Goal: Task Accomplishment & Management: Manage account settings

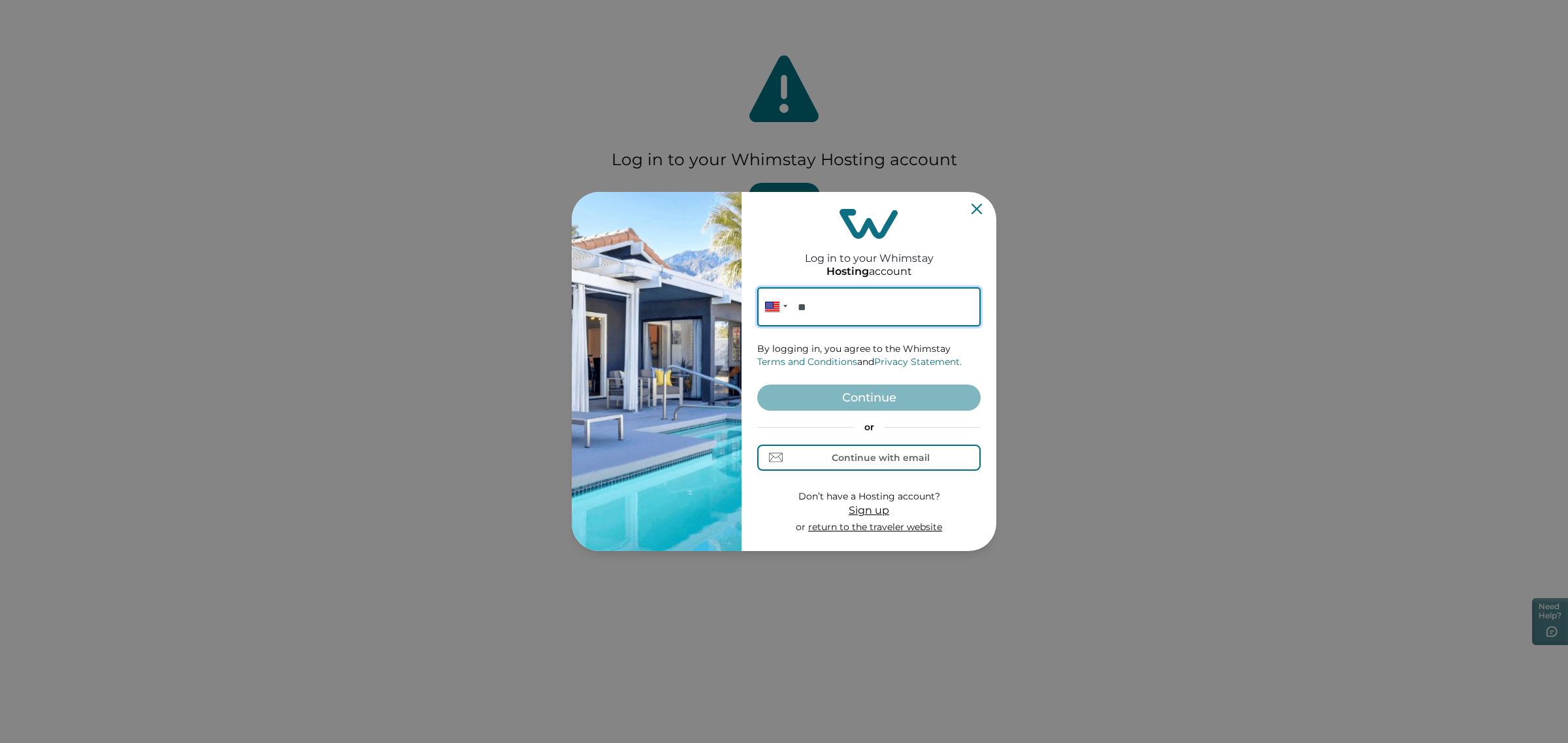
paste input "**********"
type input "**********"
click at [861, 387] on button "Continue" at bounding box center [869, 398] width 223 height 26
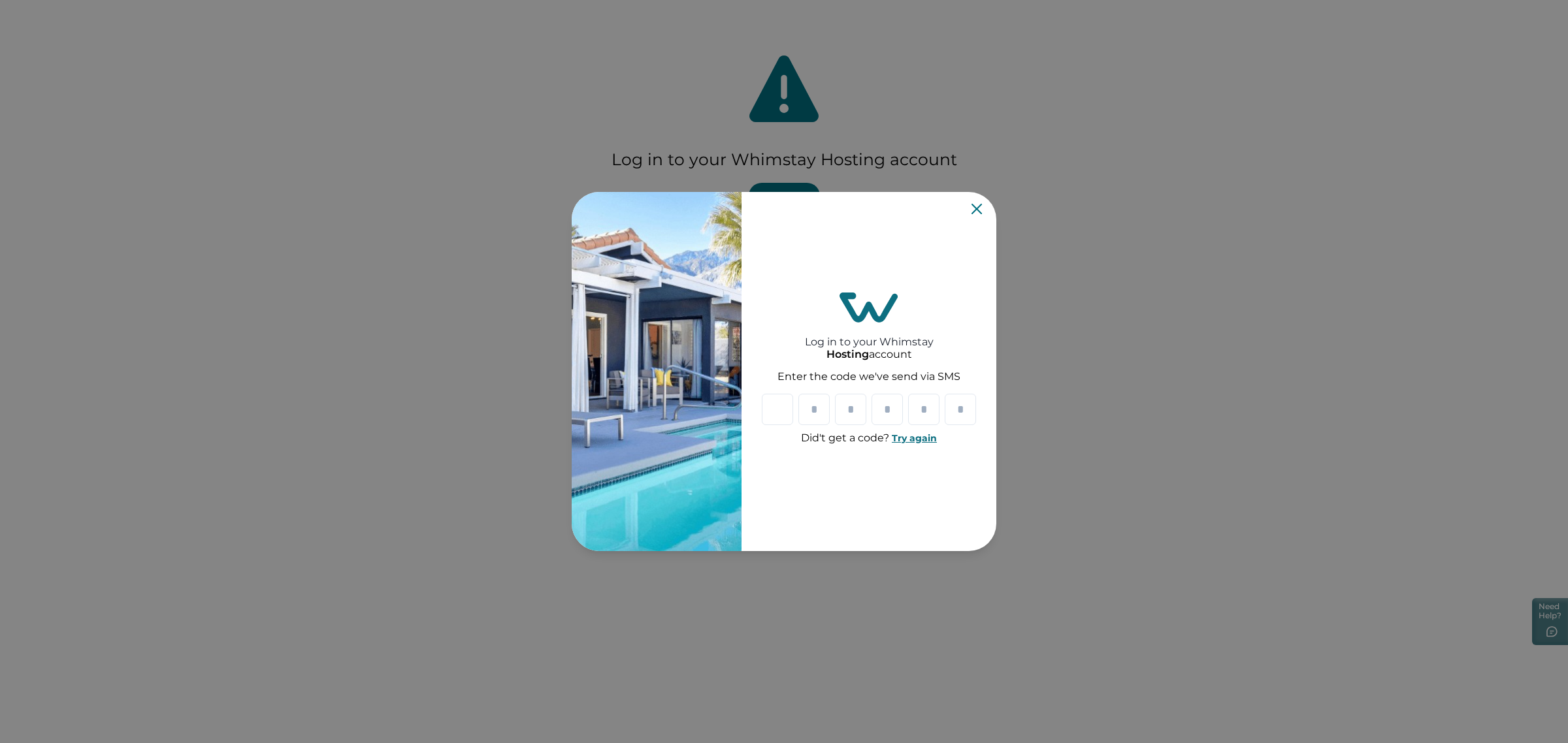
paste input "*"
type input "*"
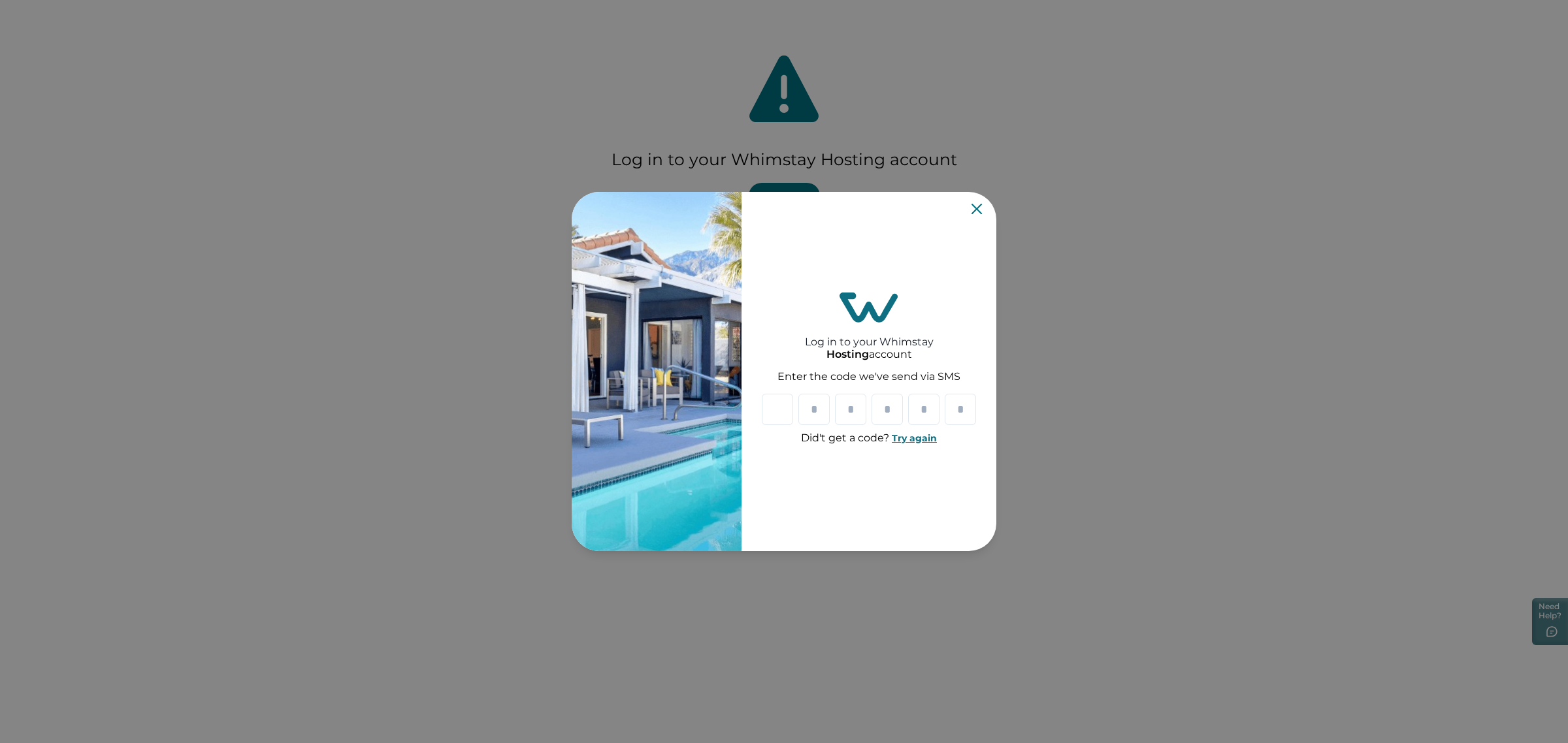
type input "*"
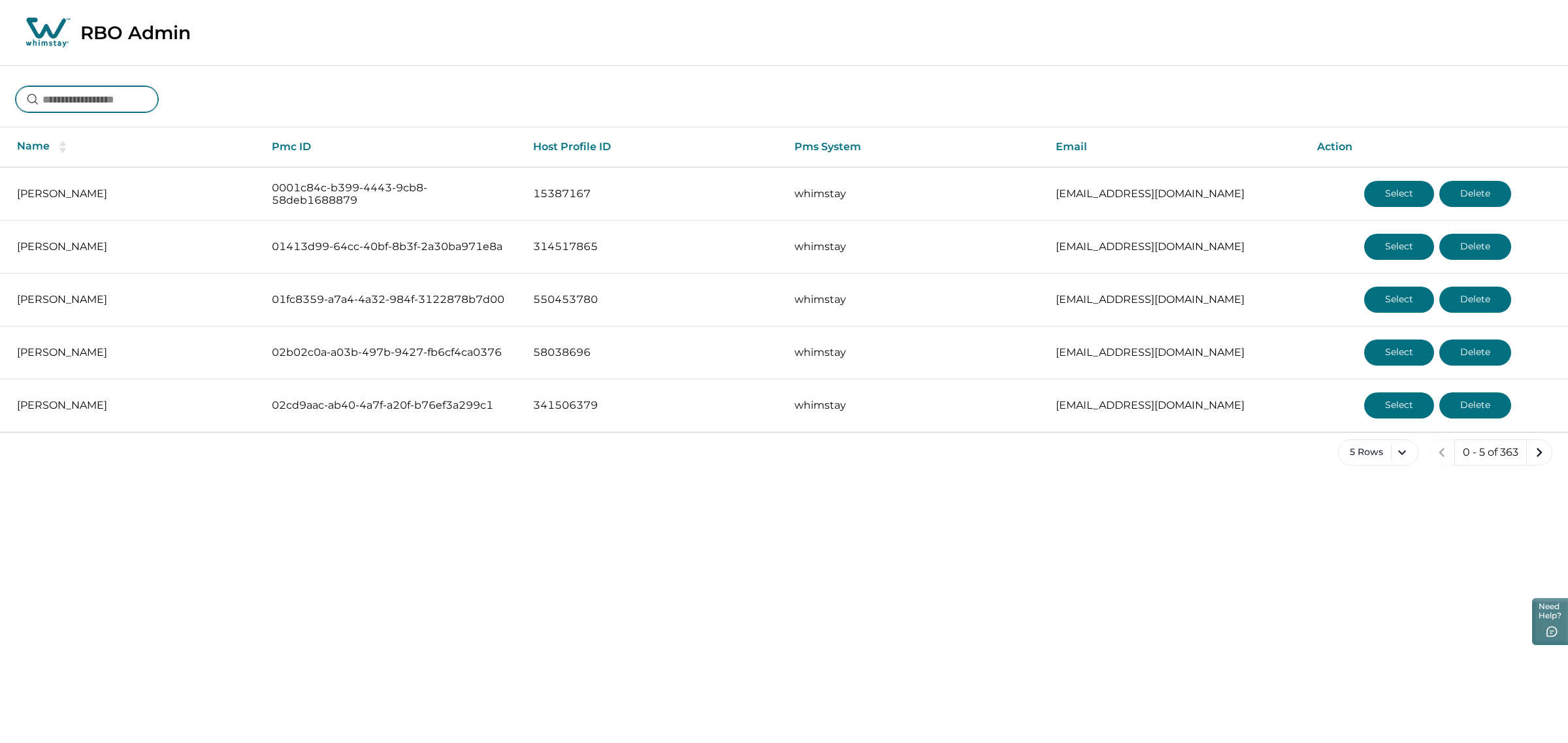
click at [154, 98] on input at bounding box center [86, 99] width 143 height 26
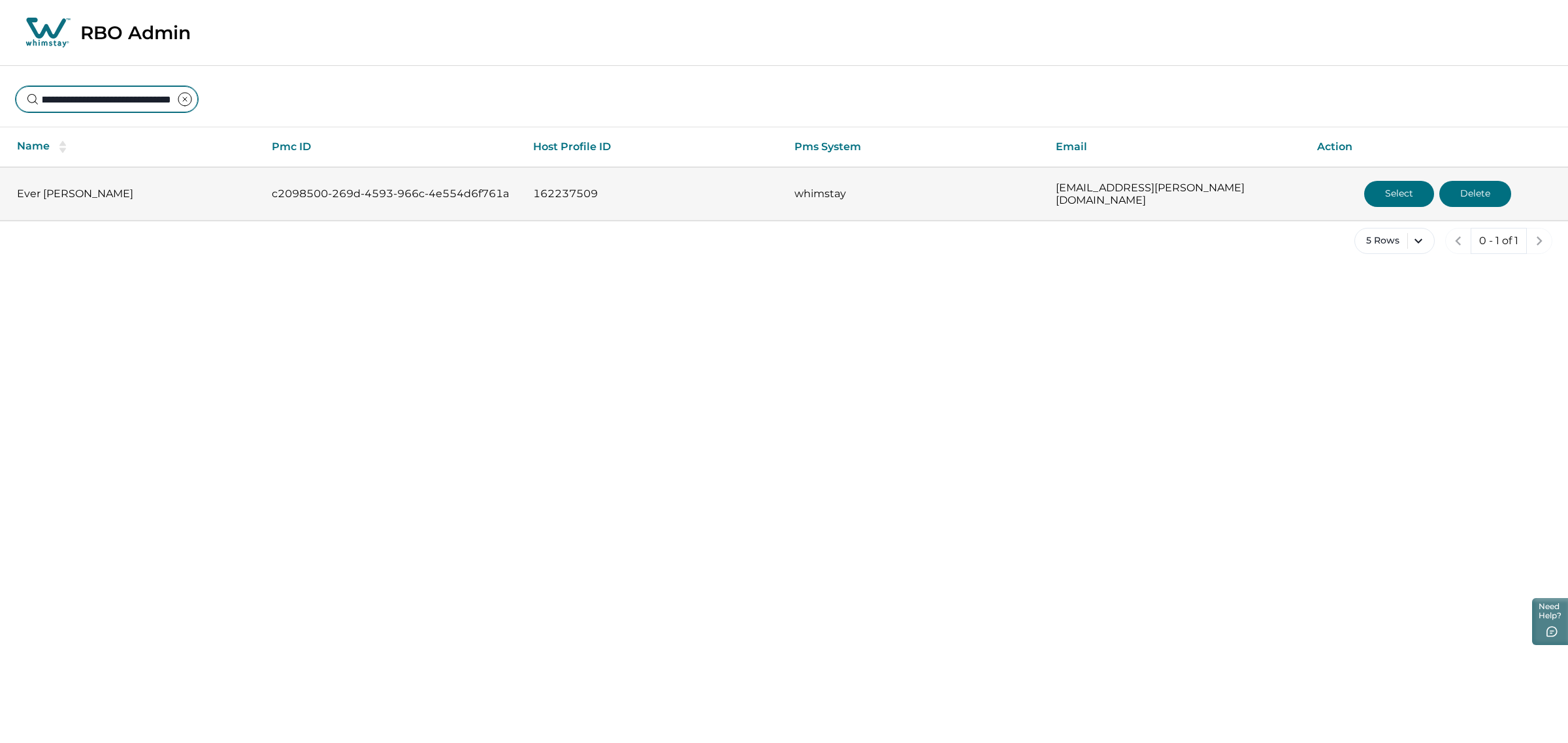
type input "**********"
click at [1391, 197] on button "Select" at bounding box center [1399, 194] width 70 height 26
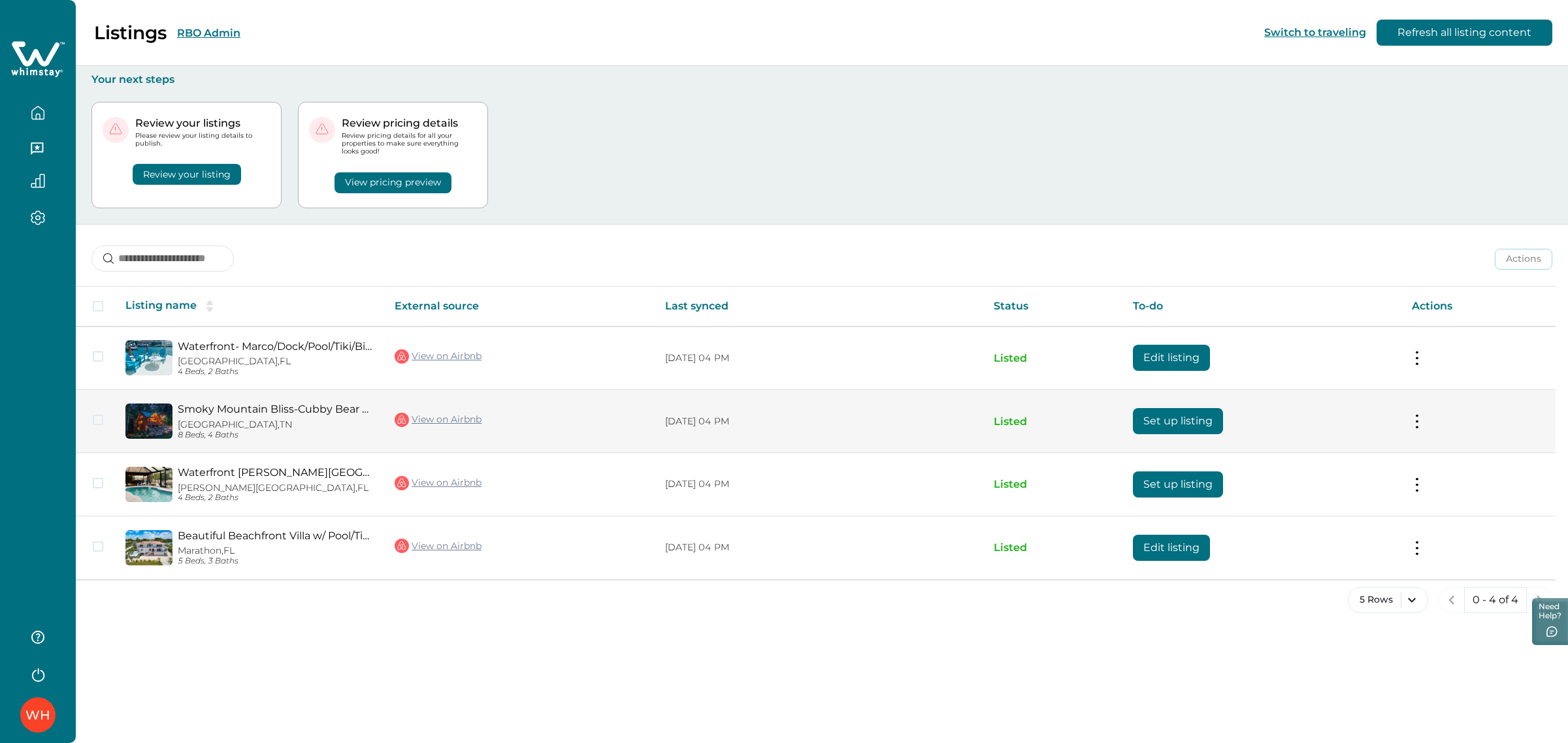
click at [469, 419] on link "View on Airbnb" at bounding box center [438, 420] width 87 height 17
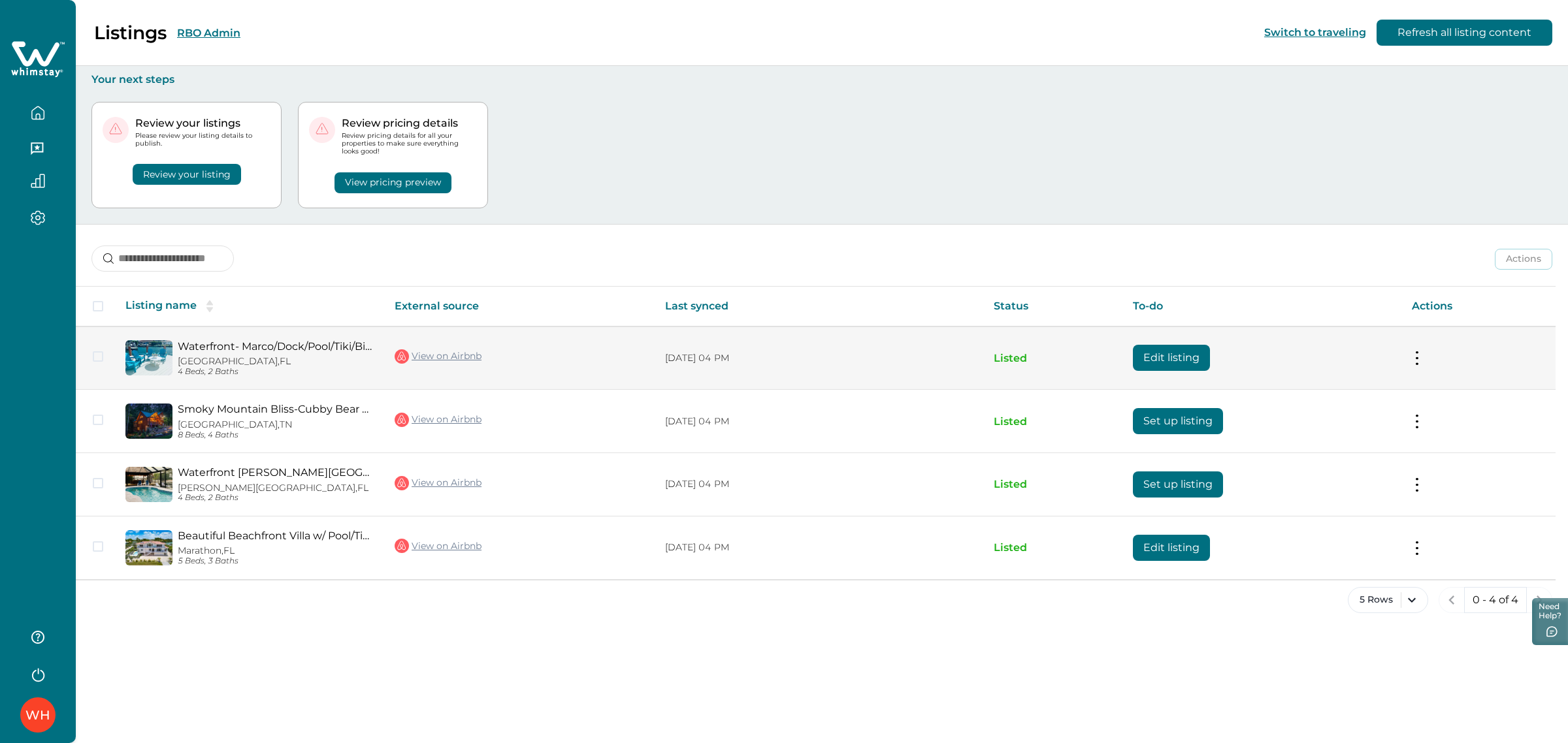
click at [1155, 363] on button "Edit listing" at bounding box center [1171, 358] width 77 height 26
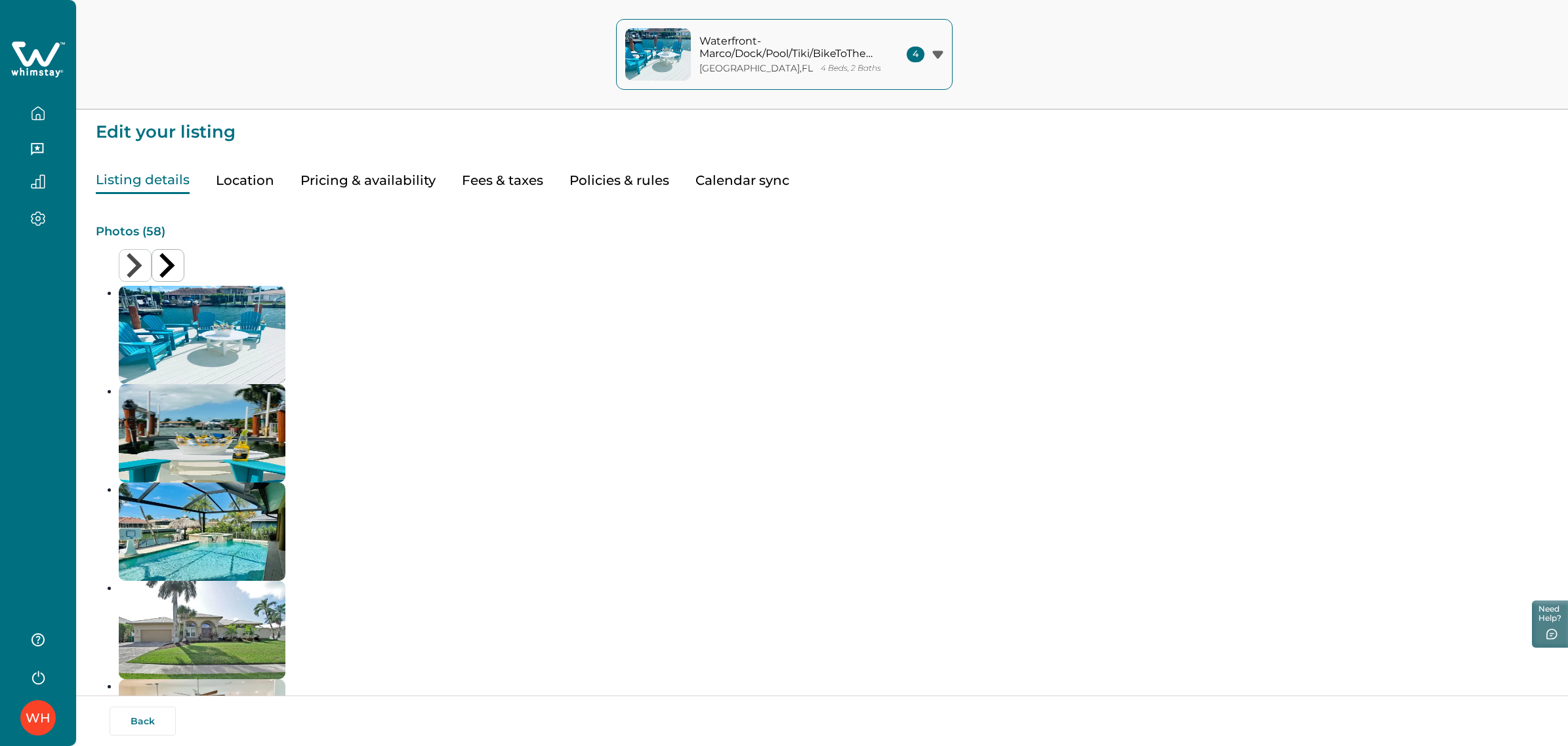
click at [385, 186] on button "Pricing & availability" at bounding box center [367, 180] width 135 height 27
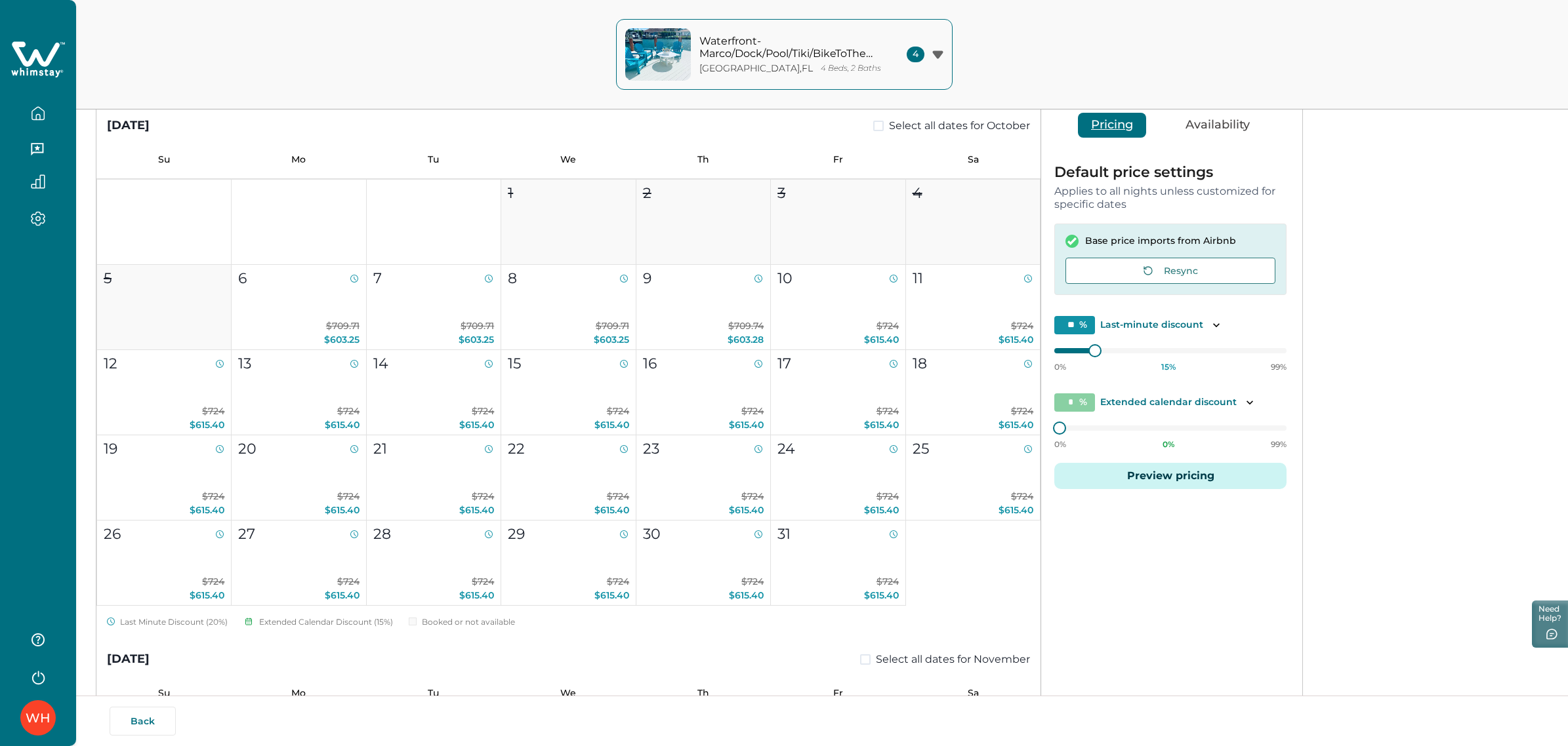
scroll to position [127, 0]
click at [1192, 482] on button "Preview pricing" at bounding box center [1170, 474] width 232 height 26
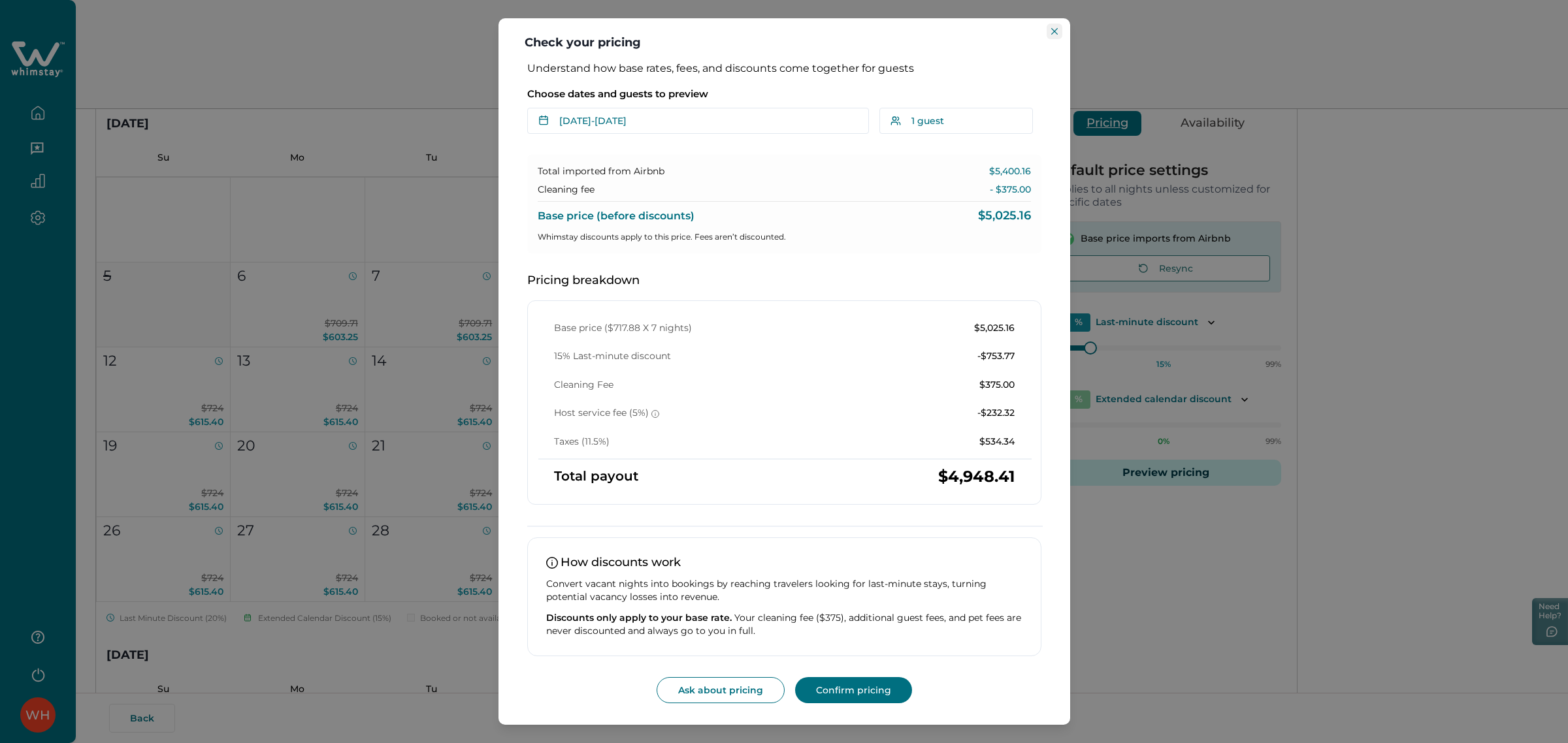
click at [1057, 36] on button "Close" at bounding box center [1054, 31] width 15 height 15
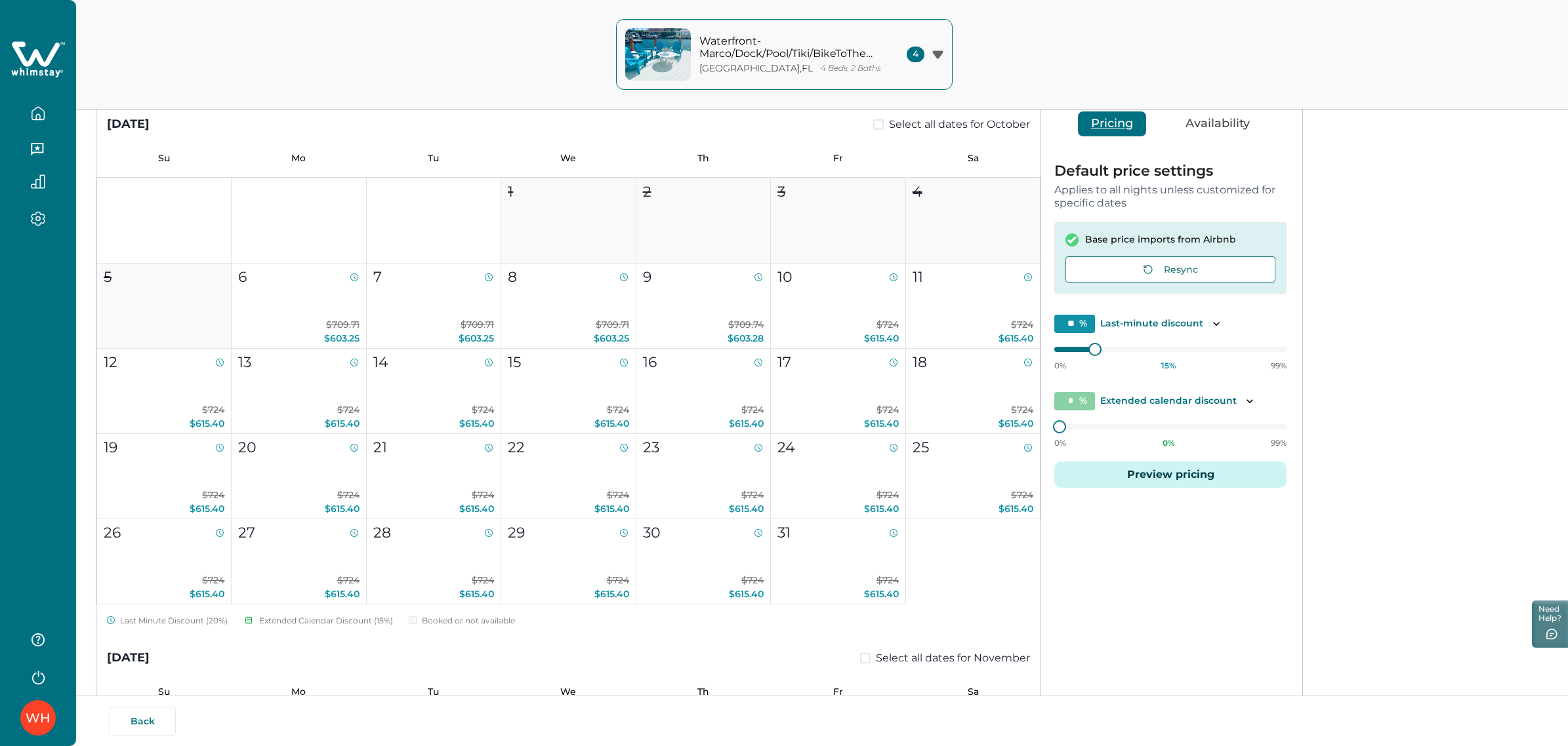
click at [1142, 462] on button "Preview pricing" at bounding box center [1170, 474] width 232 height 26
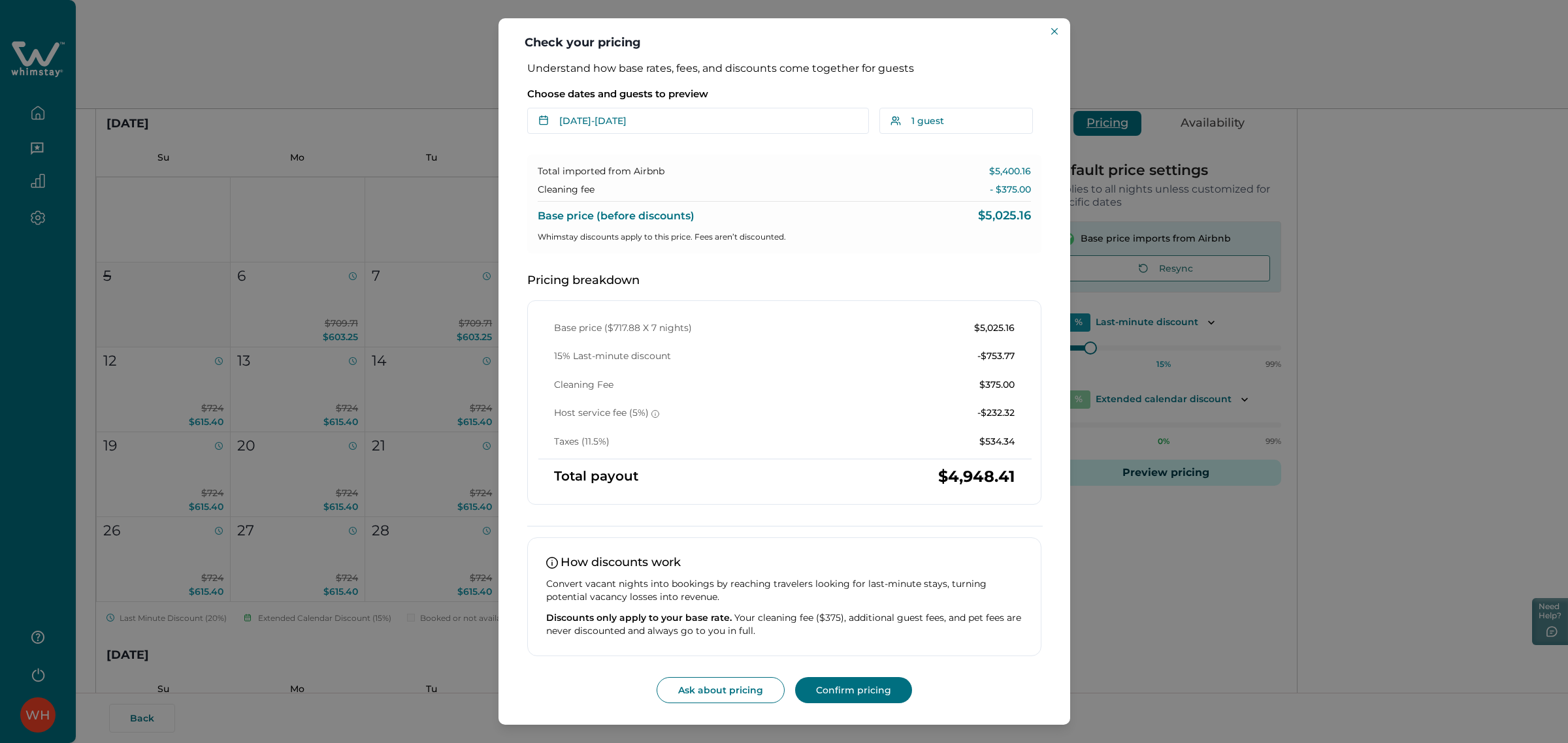
click at [33, 117] on div "Check your pricing Understand how base rates, fees, and discounts come together…" at bounding box center [784, 372] width 1568 height 743
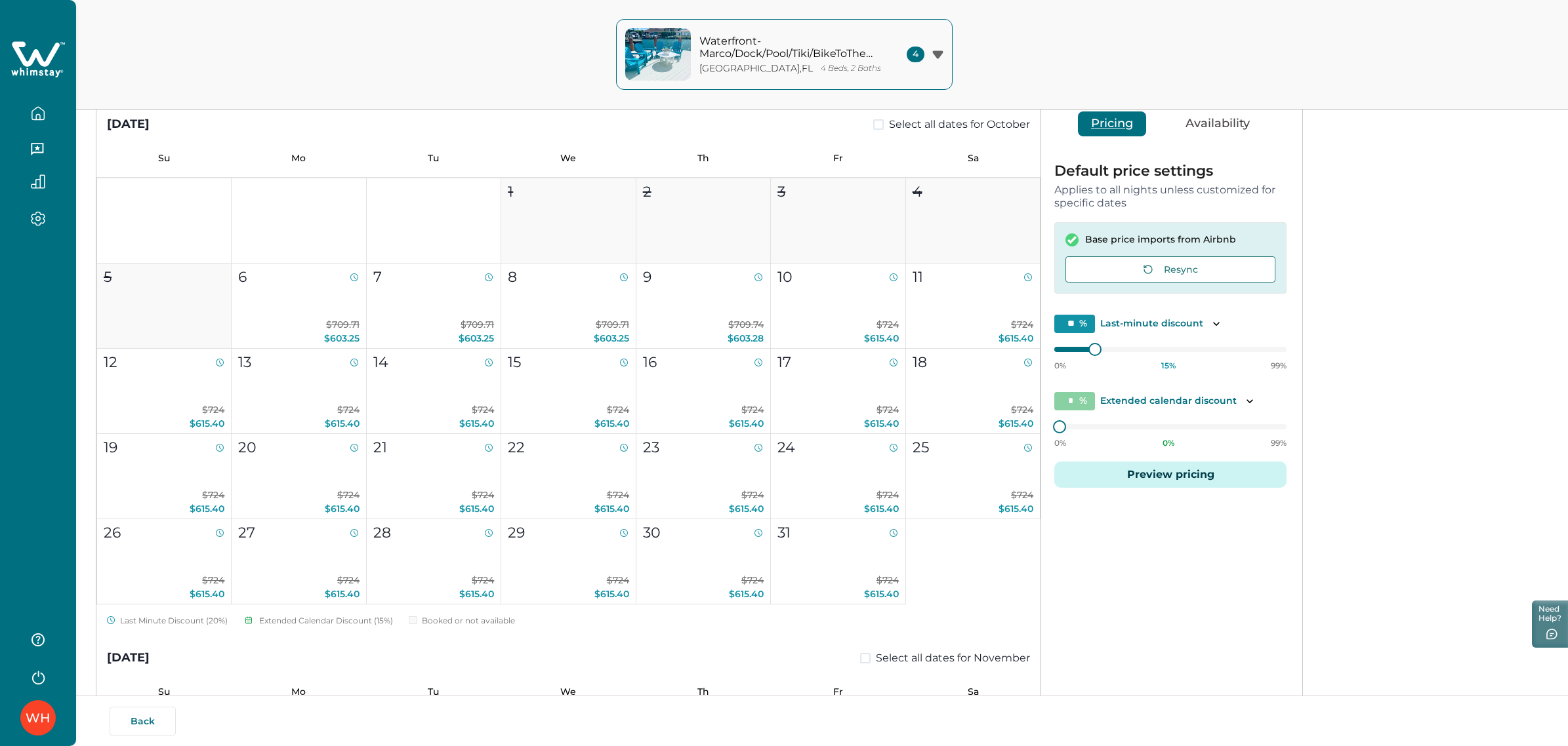
click at [33, 118] on icon "button" at bounding box center [38, 114] width 15 height 15
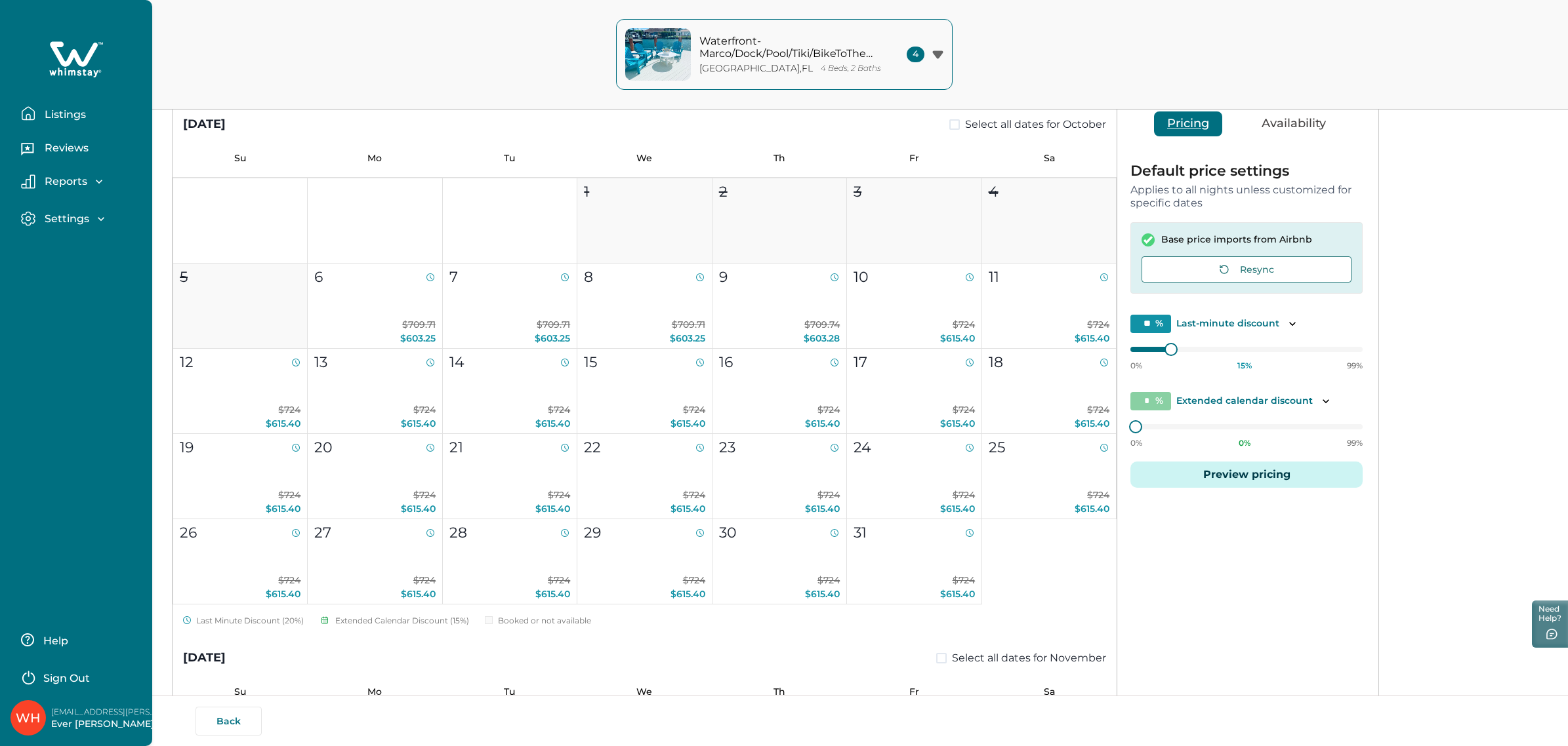
click at [33, 118] on icon "button" at bounding box center [29, 114] width 15 height 15
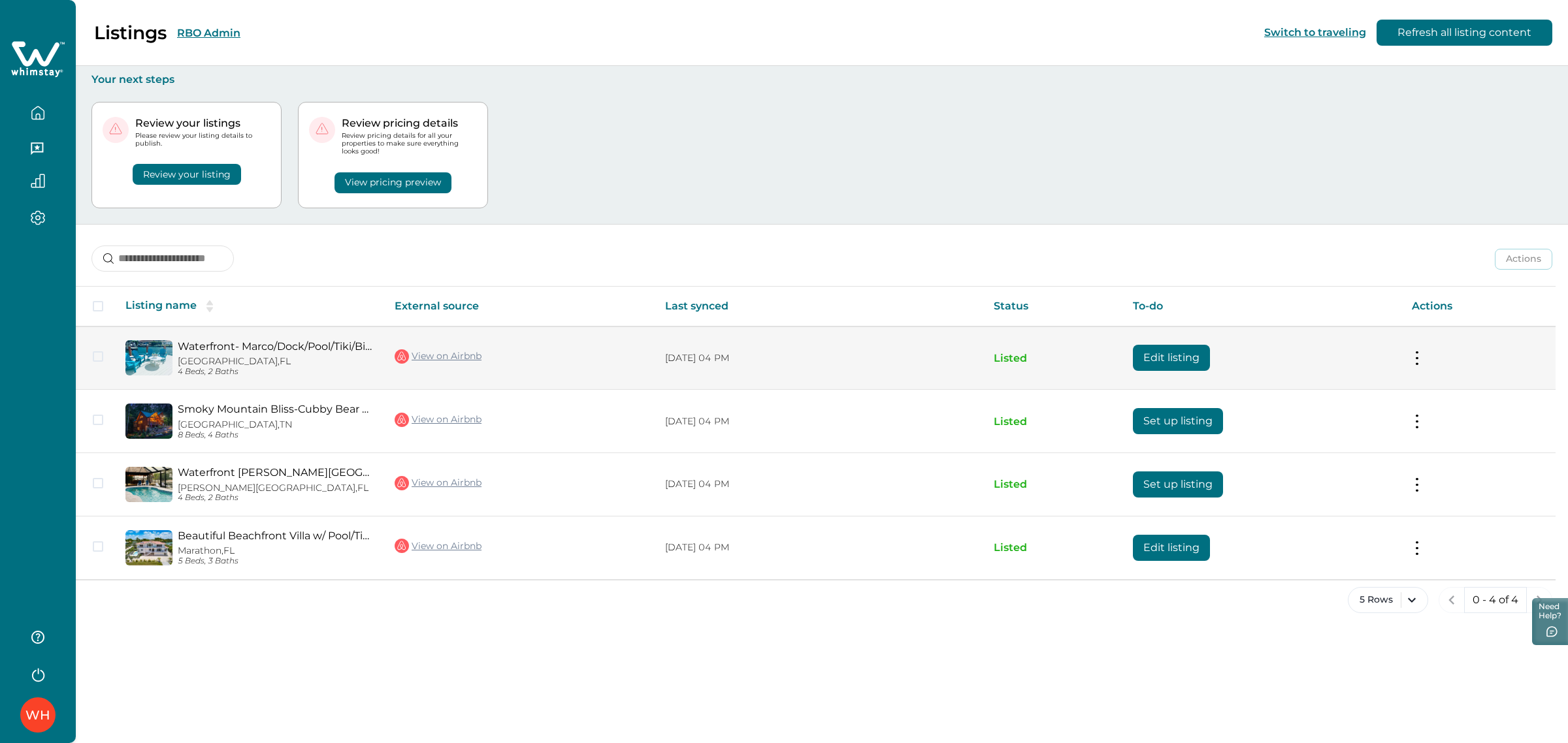
click at [1193, 367] on button "Edit listing" at bounding box center [1171, 358] width 77 height 26
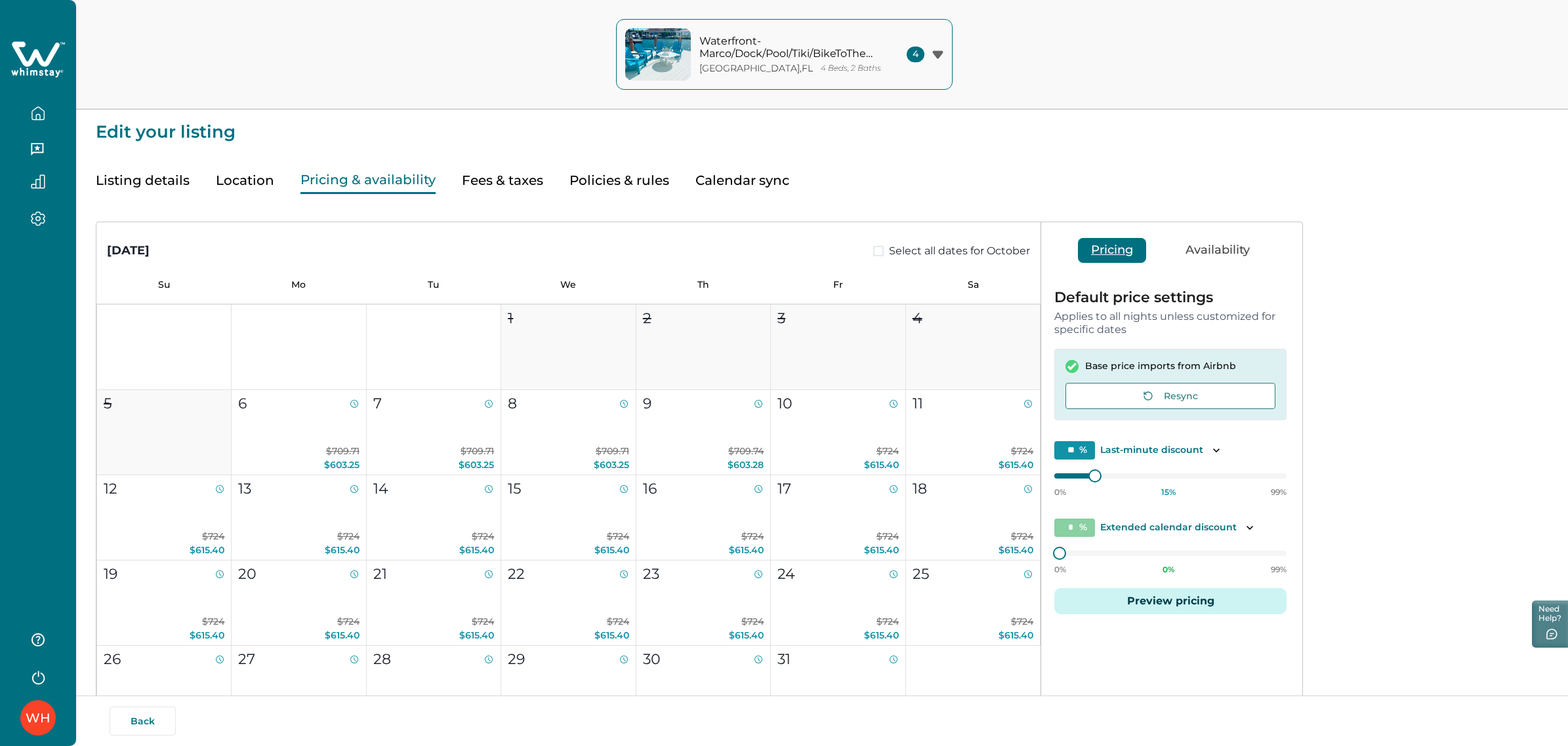
click at [375, 173] on button "Pricing & availability" at bounding box center [367, 180] width 135 height 27
click at [1152, 589] on button "Preview pricing" at bounding box center [1170, 601] width 232 height 26
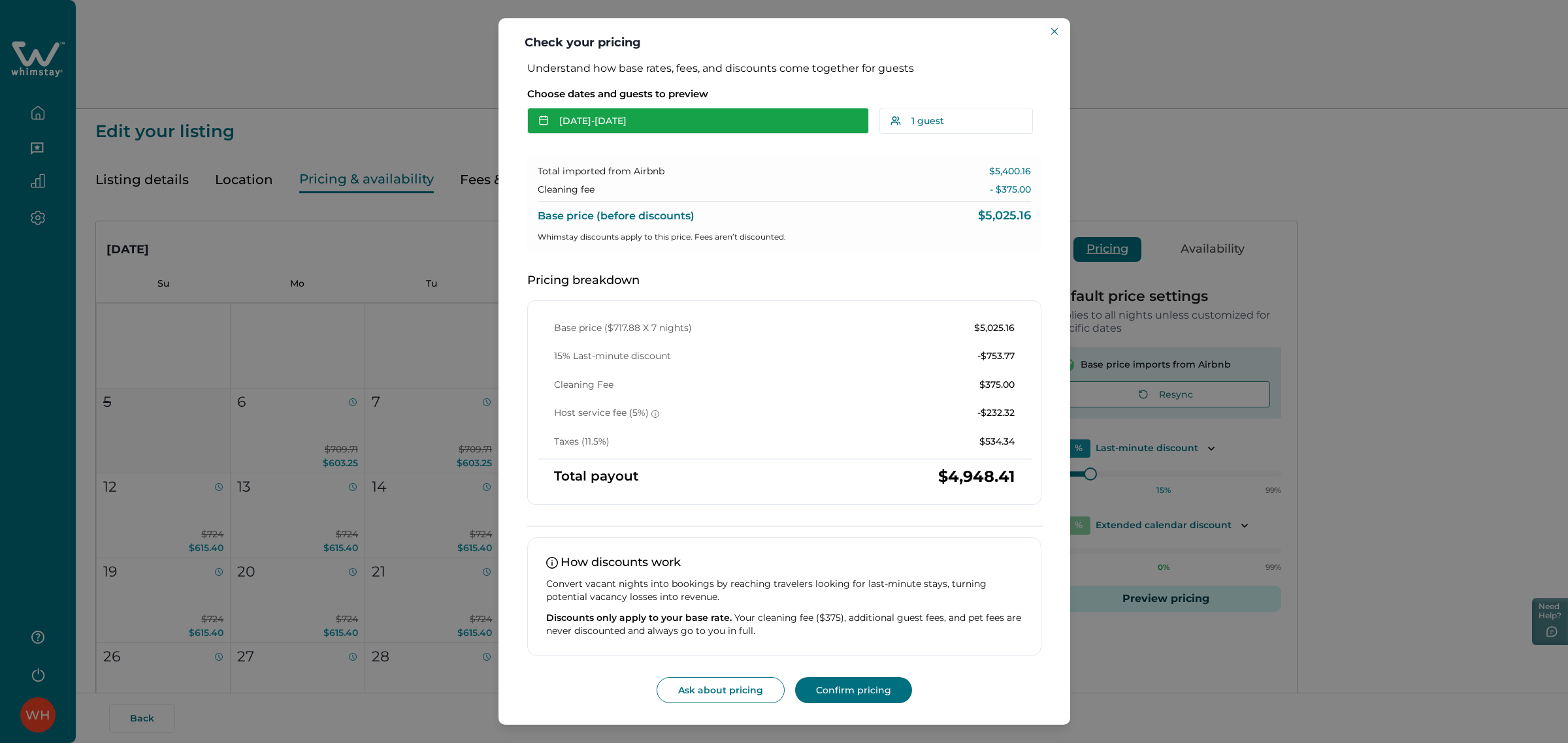
click at [672, 130] on button "Oct 07 - Oct 14" at bounding box center [698, 121] width 341 height 26
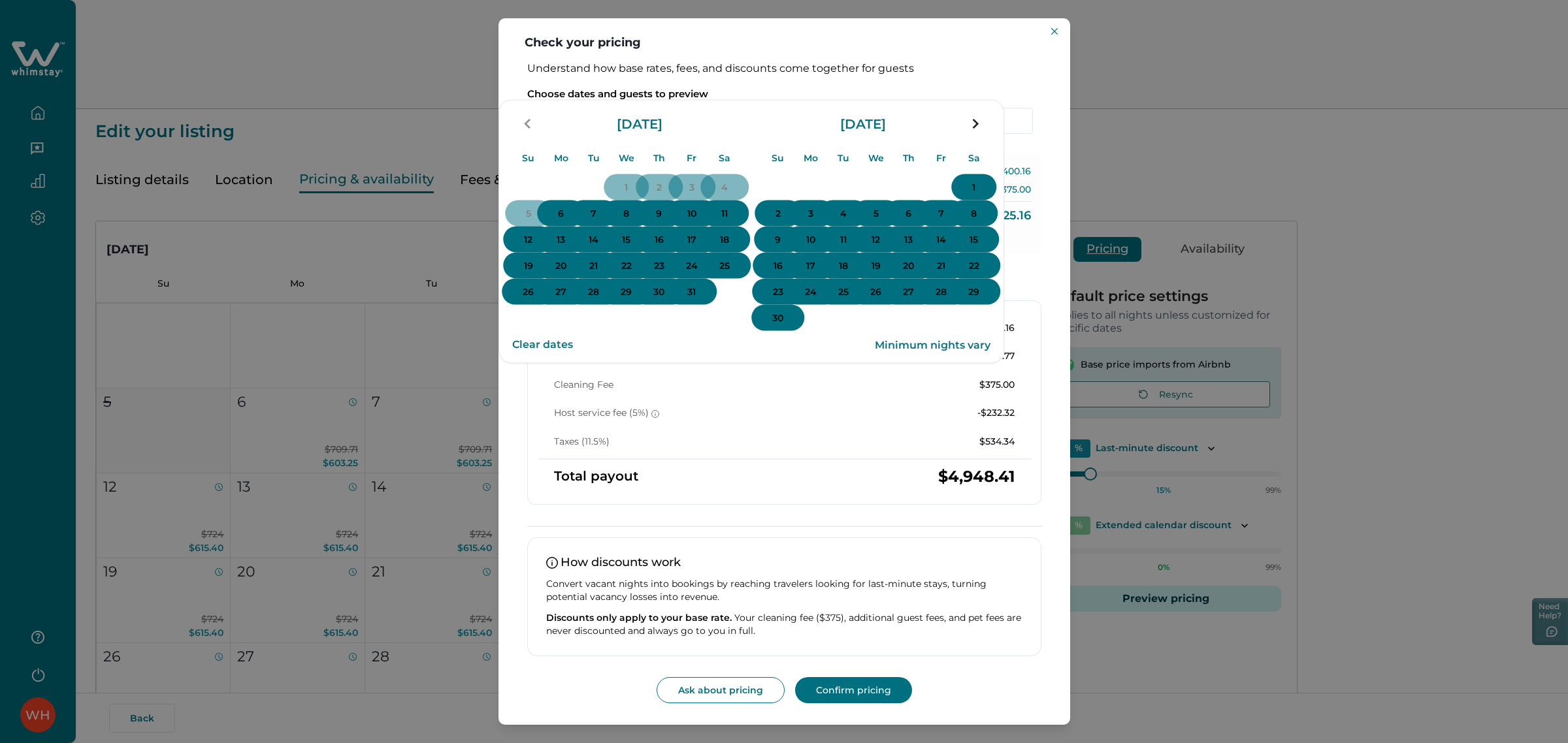
click at [597, 220] on p "7" at bounding box center [593, 213] width 6 height 13
click at [598, 246] on p "14" at bounding box center [593, 240] width 10 height 13
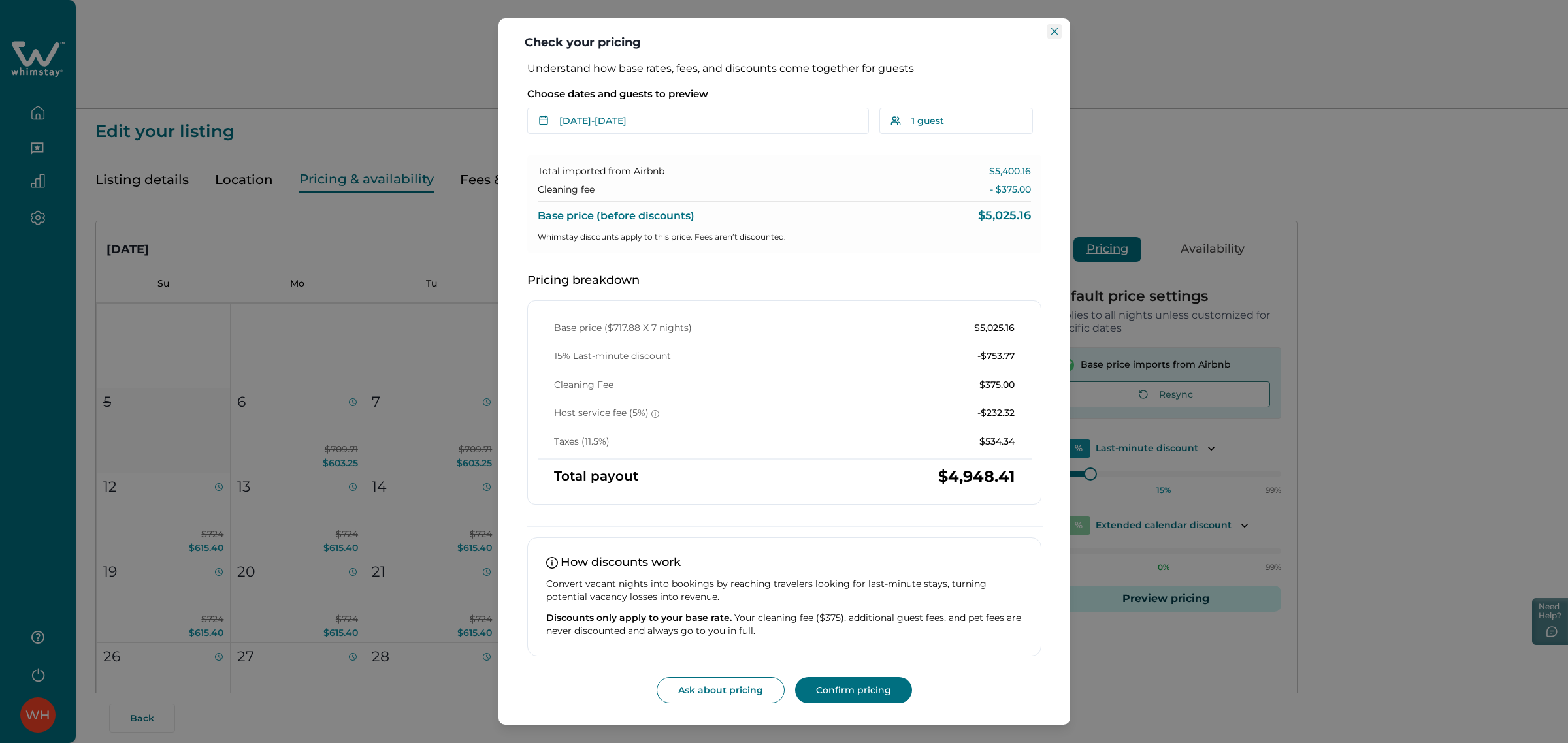
click at [1052, 29] on icon "Close" at bounding box center [1055, 31] width 7 height 7
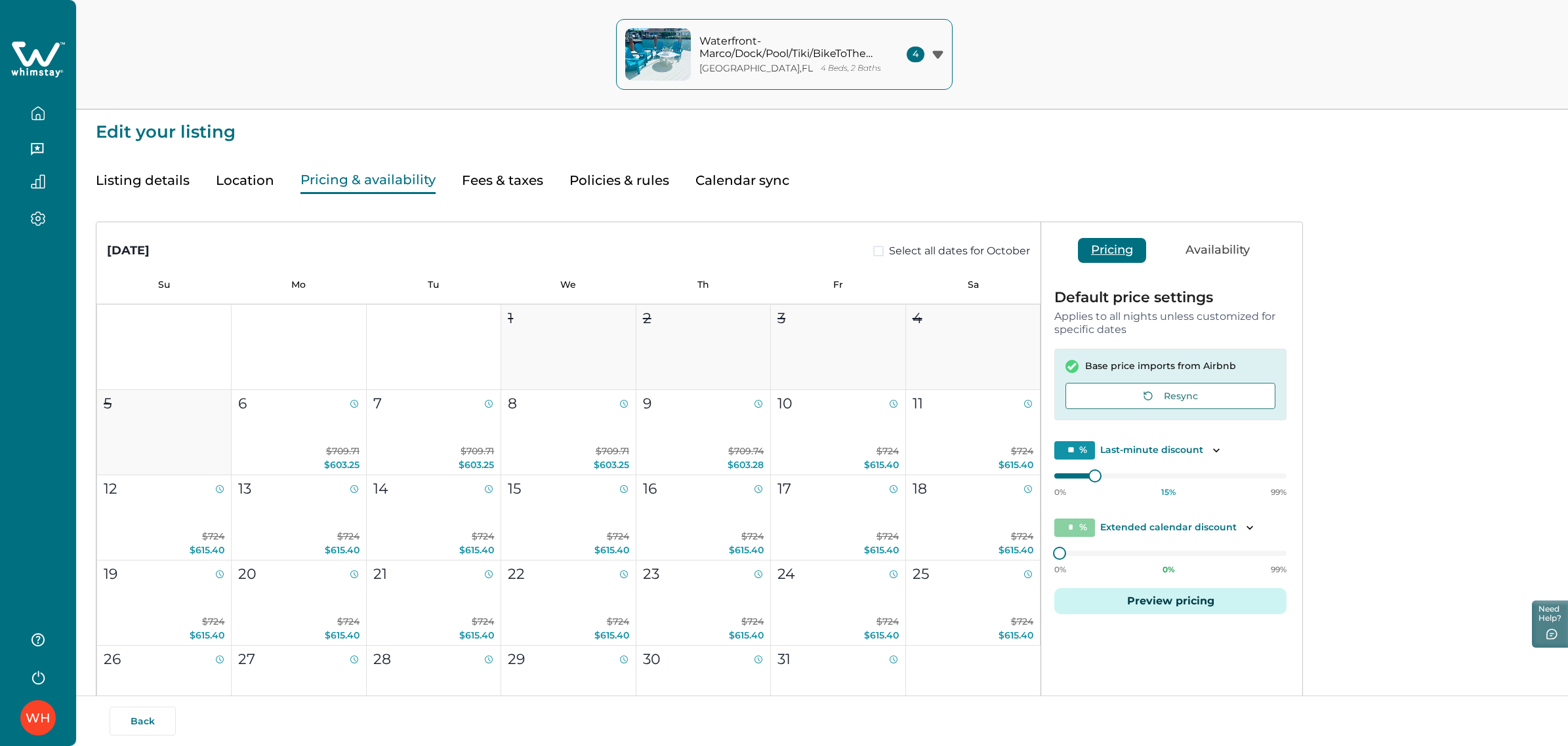
click at [46, 123] on button "button" at bounding box center [38, 114] width 55 height 26
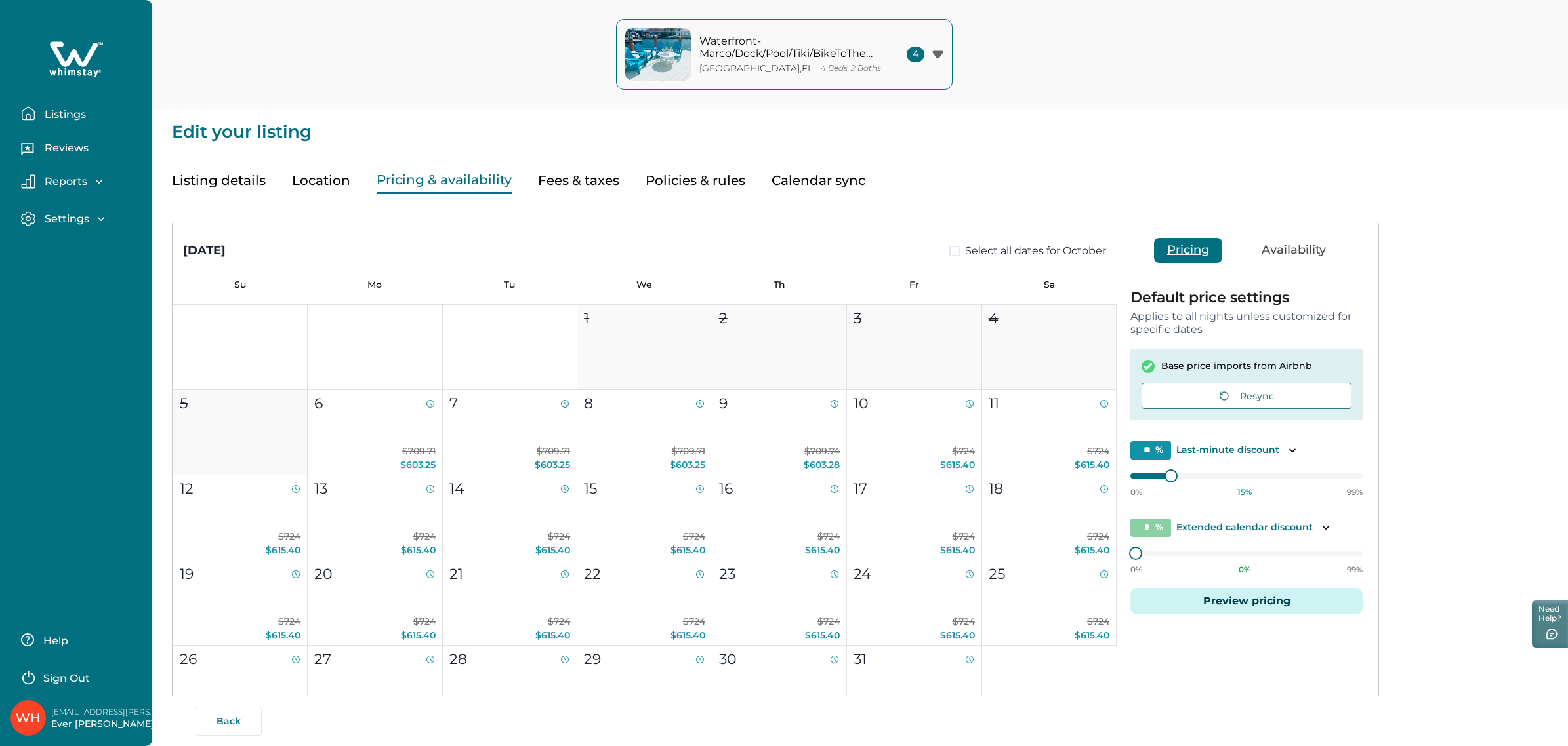
click at [46, 123] on button "Listings" at bounding box center [81, 114] width 120 height 26
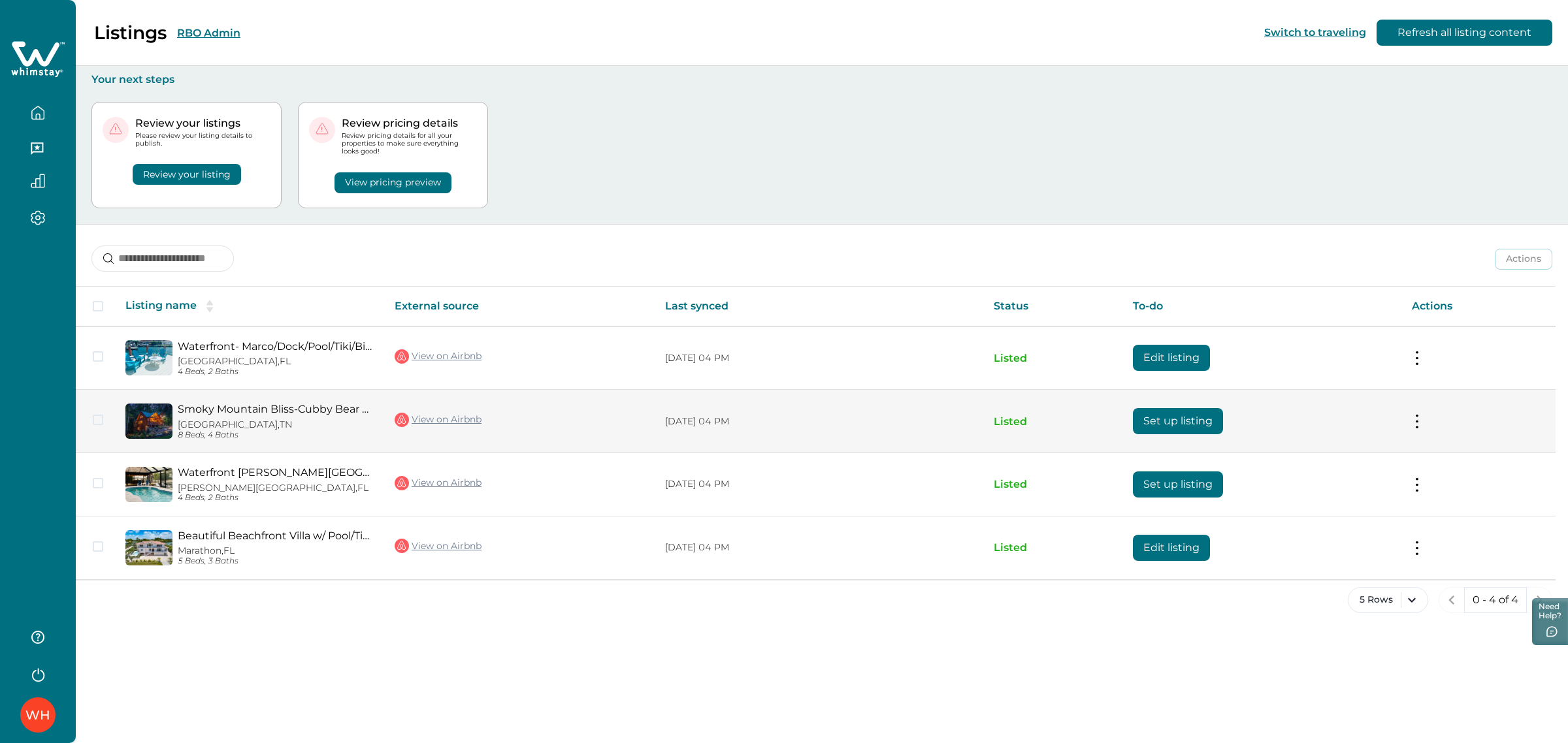
click at [271, 410] on link "Smoky Mountain Bliss-Cubby Bear Cabin" at bounding box center [275, 409] width 196 height 12
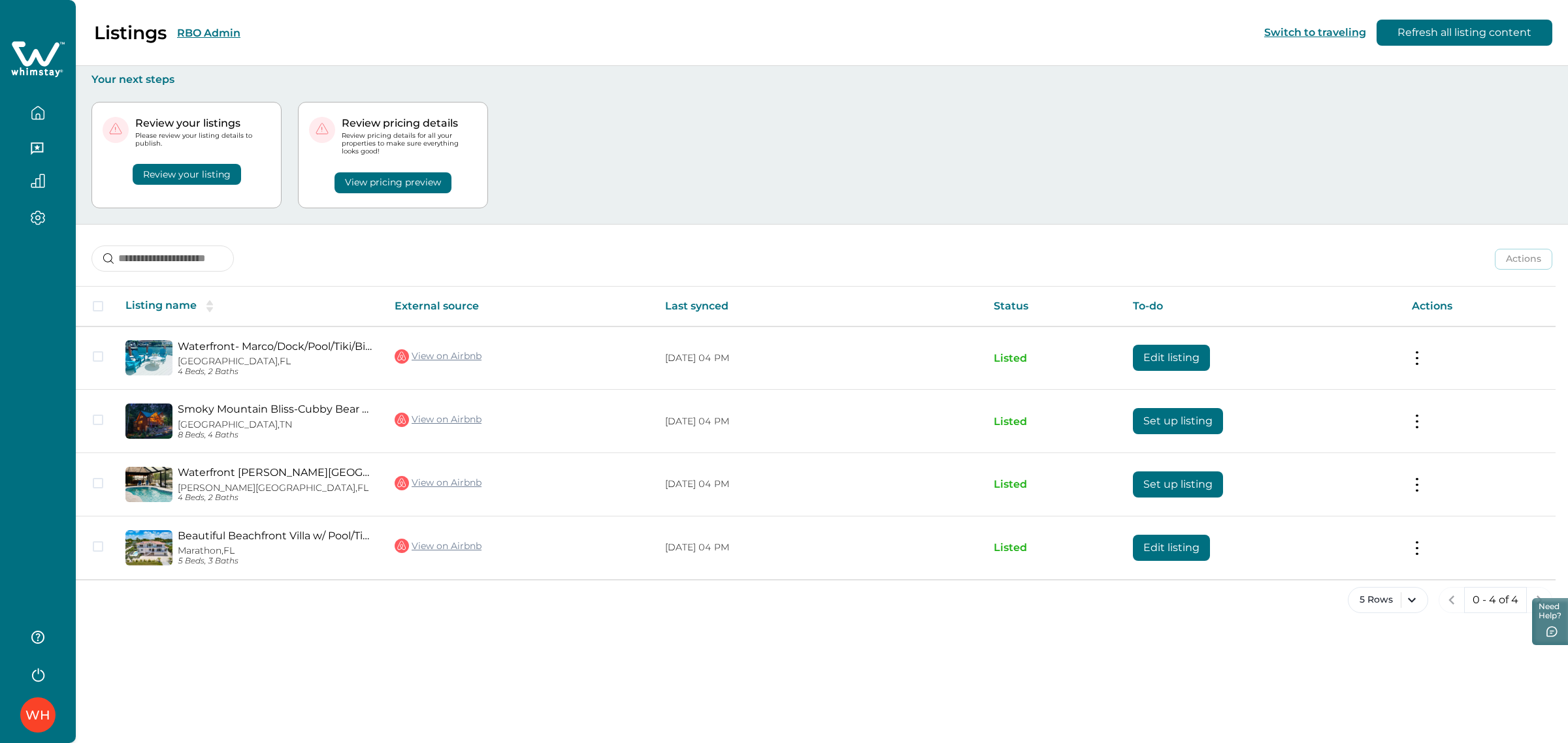
click at [667, 121] on div "Review your listings Please review your listing details to publish. Review your…" at bounding box center [821, 155] width 1460 height 138
